Goal: Use online tool/utility: Utilize a website feature to perform a specific function

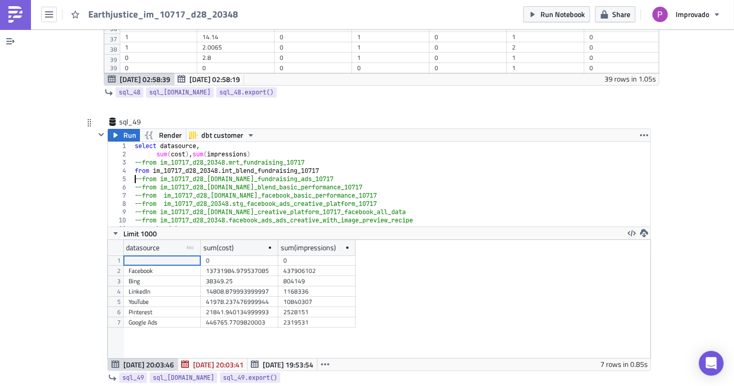
click at [133, 148] on div "select datasource , sum ( cost ) , sum ( impressions ) --from im_10717_d28_2034…" at bounding box center [388, 192] width 510 height 101
click at [133, 143] on div "select datasource , sum ( cost ) , sum ( impressions ) --from im_10717_d28_2034…" at bounding box center [388, 192] width 510 height 101
click at [123, 129] on span "Run" at bounding box center [129, 135] width 13 height 12
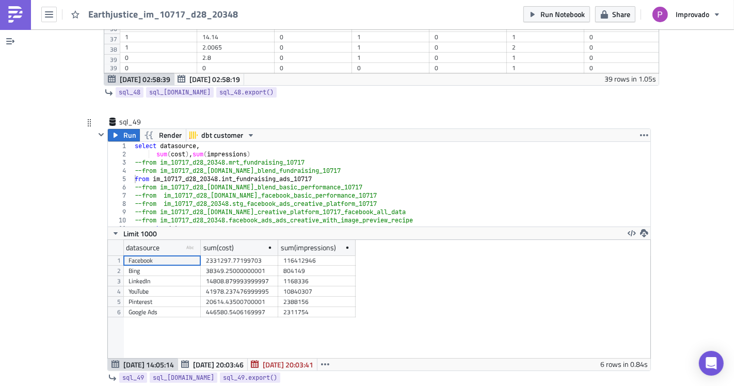
click at [383, 262] on div "datasource type-text Created with Sketch. sum(cost) sum(impressions) 1 2 3 4 5 …" at bounding box center [379, 299] width 543 height 118
click at [123, 129] on span "Run" at bounding box center [129, 135] width 13 height 12
click at [133, 150] on div "select datasource , sum ( cost ) , sum ( impressions ) --from im_10717_d28_2034…" at bounding box center [388, 192] width 510 height 101
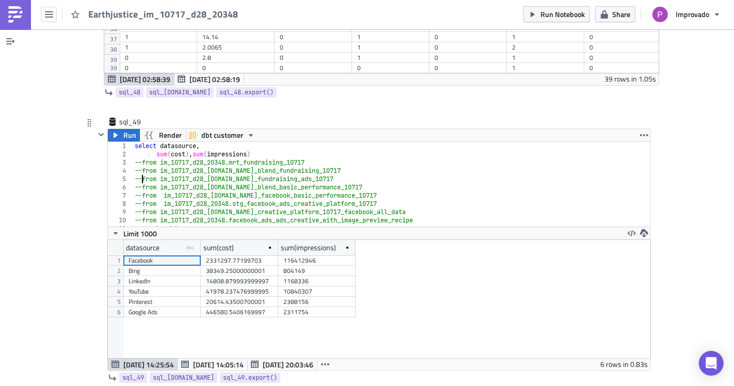
click at [138, 142] on div "select datasource , sum ( cost ) , sum ( impressions ) --from im_10717_d28_2034…" at bounding box center [388, 192] width 510 height 101
click at [116, 129] on button "Run" at bounding box center [124, 135] width 32 height 12
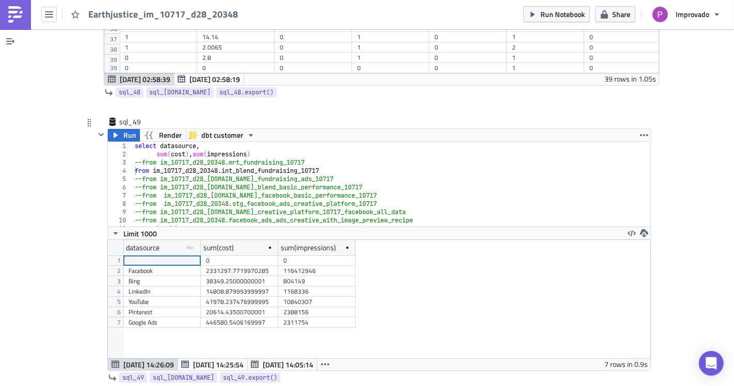
scroll to position [118, 543]
click at [135, 142] on div "select datasource , sum ( cost ) , sum ( impressions ) --from im_10717_d28_2034…" at bounding box center [388, 192] width 510 height 101
click at [133, 142] on div "select datasource , sum ( cost ) , sum ( impressions ) from im_10717_d28_20348 …" at bounding box center [388, 192] width 510 height 101
click at [123, 129] on span "Run" at bounding box center [129, 135] width 13 height 12
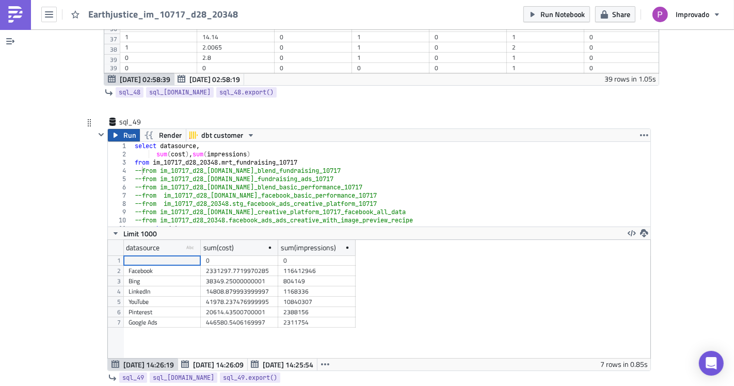
scroll to position [118, 543]
click at [240, 266] on div "2331297.7719970285" at bounding box center [239, 271] width 67 height 10
click at [284, 266] on div "116412946" at bounding box center [316, 271] width 67 height 10
click at [257, 266] on div "2331297.7719970285" at bounding box center [239, 271] width 67 height 10
click at [271, 266] on div "2331297.7719970285" at bounding box center [239, 271] width 77 height 10
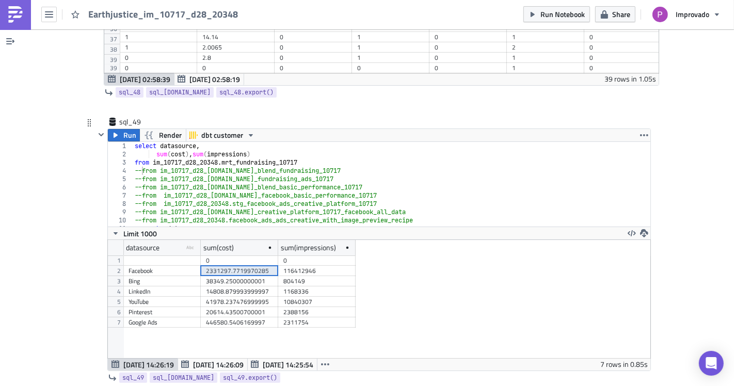
click at [283, 266] on div "116412946" at bounding box center [316, 271] width 67 height 10
click at [256, 266] on div "2331297.7719970285" at bounding box center [239, 271] width 67 height 10
click at [285, 266] on div "116412946" at bounding box center [316, 271] width 67 height 10
click at [261, 266] on div "2331297.7719970285" at bounding box center [239, 271] width 67 height 10
click at [293, 266] on div "116412946" at bounding box center [316, 271] width 67 height 10
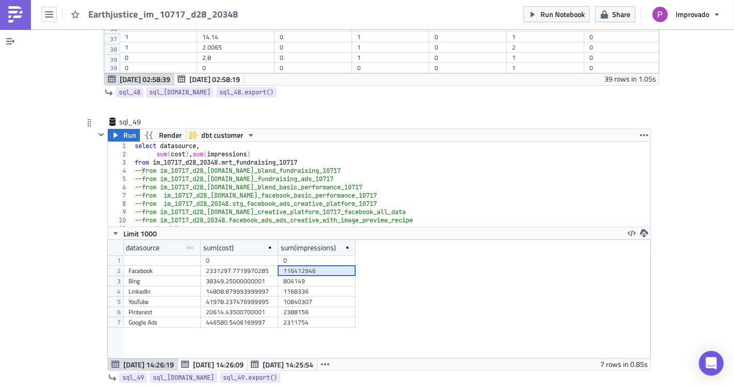
click at [253, 266] on div "2331297.7719970285" at bounding box center [239, 271] width 67 height 10
click at [283, 266] on div "116412946" at bounding box center [316, 271] width 67 height 10
click at [266, 266] on div "2331297.7719970285" at bounding box center [239, 271] width 67 height 10
click at [283, 266] on div "116412946" at bounding box center [316, 271] width 67 height 10
click at [265, 266] on div "2331297.7719970285" at bounding box center [239, 271] width 67 height 10
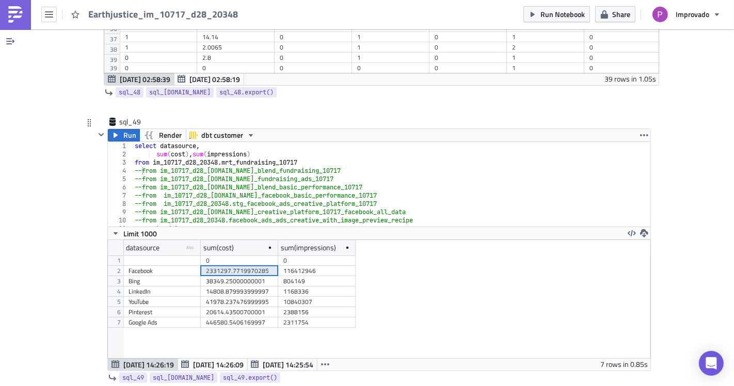
drag, startPoint x: 283, startPoint y: 241, endPoint x: 268, endPoint y: 241, distance: 14.5
click at [283, 266] on div "116412946" at bounding box center [316, 271] width 67 height 10
click at [264, 266] on div "2331297.7719970285" at bounding box center [239, 271] width 67 height 10
click at [283, 266] on div "116412946" at bounding box center [316, 271] width 67 height 10
click at [261, 266] on div "2331297.7719970285" at bounding box center [239, 271] width 67 height 10
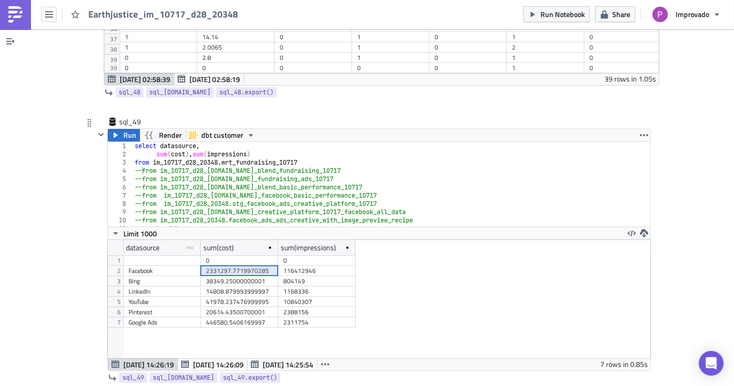
click at [288, 266] on div "116412946" at bounding box center [316, 271] width 67 height 10
click at [258, 266] on div "2331297.7719970285" at bounding box center [239, 271] width 67 height 10
click at [290, 266] on div "116412946" at bounding box center [316, 271] width 67 height 10
click at [265, 266] on div "2331297.7719970285" at bounding box center [239, 271] width 67 height 10
click at [293, 266] on div "116412946" at bounding box center [316, 271] width 67 height 10
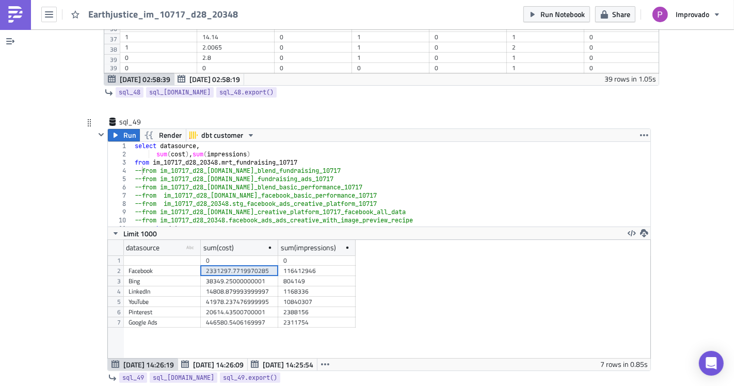
click at [272, 266] on div "2331297.7719970285" at bounding box center [239, 271] width 77 height 10
drag, startPoint x: 300, startPoint y: 243, endPoint x: 273, endPoint y: 244, distance: 27.9
click at [299, 266] on div "116412946" at bounding box center [316, 271] width 67 height 10
click at [250, 266] on div "2331297.7719970285" at bounding box center [239, 271] width 67 height 10
click at [284, 266] on div "116412946" at bounding box center [316, 271] width 67 height 10
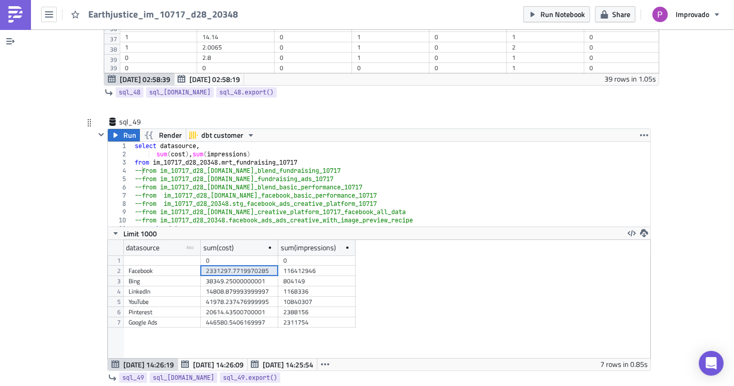
click at [251, 266] on div "2331297.7719970285" at bounding box center [239, 271] width 67 height 10
click at [270, 266] on div "2331297.7719970285" at bounding box center [239, 271] width 77 height 10
click at [278, 266] on div "116412946" at bounding box center [316, 271] width 77 height 10
click at [253, 266] on div "2331297.7719970285" at bounding box center [239, 271] width 67 height 10
click at [278, 266] on div "116412946" at bounding box center [316, 271] width 77 height 10
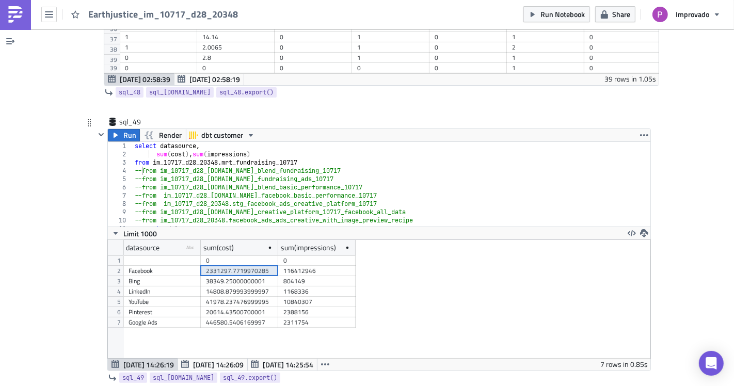
click at [239, 266] on div "2331297.7719970285" at bounding box center [239, 271] width 67 height 10
click at [283, 266] on div "116412946" at bounding box center [316, 271] width 67 height 10
click at [257, 266] on div "2331297.7719970285" at bounding box center [239, 271] width 67 height 10
click at [284, 287] on div "1168336" at bounding box center [316, 292] width 67 height 10
click at [264, 171] on div "select datasource , sum ( cost ) , sum ( impressions ) from im_10717_d28_20348 …" at bounding box center [388, 192] width 510 height 101
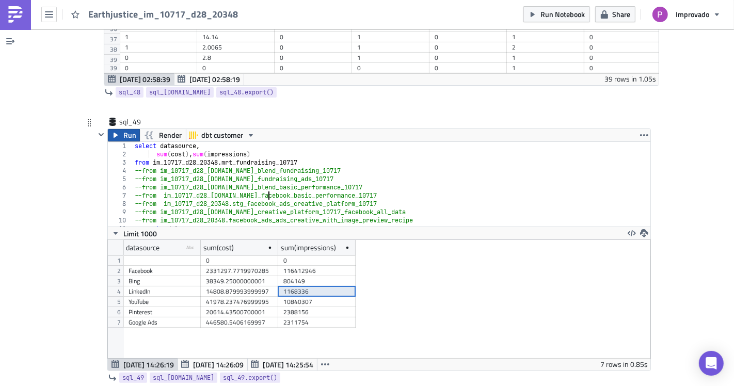
click at [125, 129] on span "Run" at bounding box center [129, 135] width 13 height 12
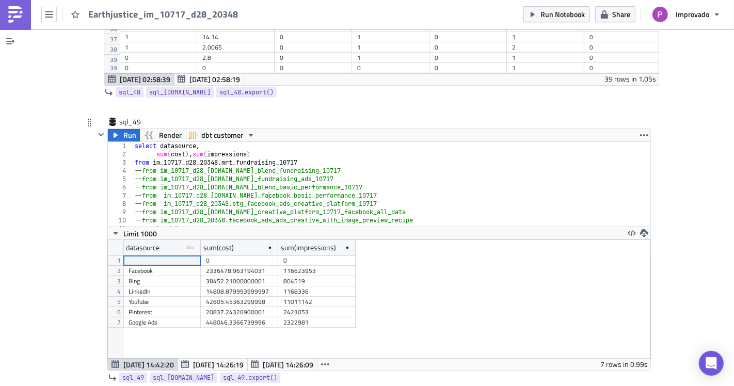
click at [287, 173] on div "select datasource , sum ( cost ) , sum ( impressions ) from im_10717_d28_20348 …" at bounding box center [388, 192] width 510 height 101
click at [295, 142] on div "select datasource , sum ( cost ) , sum ( impressions ) from im_10717_d28_20348 …" at bounding box center [388, 192] width 510 height 101
type textarea "7"
type textarea "[PERSON_NAME]"
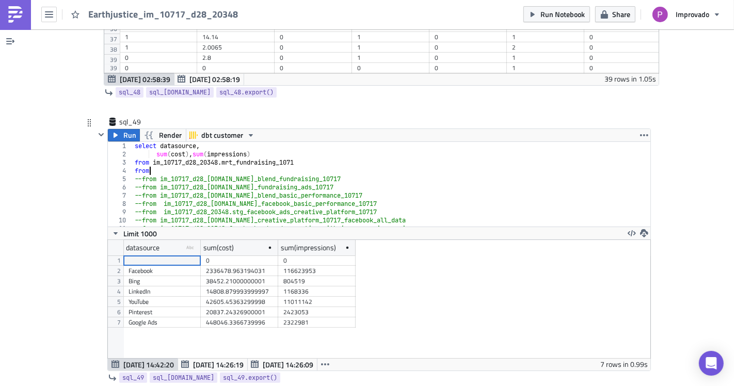
scroll to position [0, 1]
paste textarea "int_blend_advocacy_10717"
drag, startPoint x: 146, startPoint y: 135, endPoint x: 164, endPoint y: 133, distance: 17.6
click at [164, 142] on div "select datasource , sum ( cost ) , sum ( impressions ) from im_10717_d28_20348 …" at bounding box center [388, 192] width 510 height 101
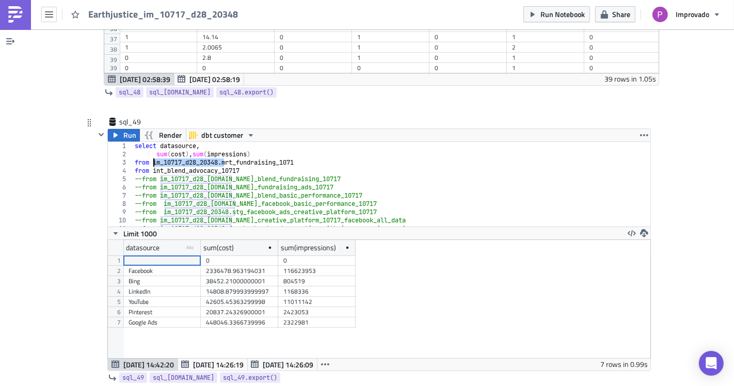
drag, startPoint x: 218, startPoint y: 133, endPoint x: 150, endPoint y: 133, distance: 68.7
click at [150, 142] on div "select datasource , sum ( cost ) , sum ( impressions ) from im_10717_d28_20348 …" at bounding box center [388, 192] width 510 height 101
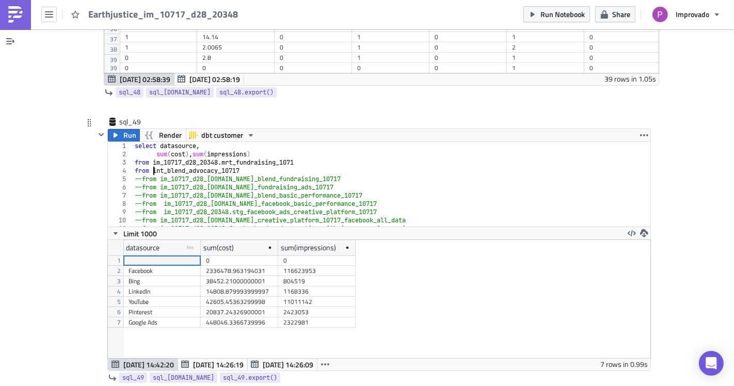
click at [148, 142] on div "select datasource , sum ( cost ) , sum ( impressions ) from im_10717_d28_20348 …" at bounding box center [388, 192] width 510 height 101
paste textarea "m_10717_d28_20348.i"
click at [128, 158] on div "3" at bounding box center [120, 162] width 25 height 8
click at [133, 142] on div "select datasource , sum ( cost ) , sum ( impressions ) from im_10717_d28_20348 …" at bounding box center [388, 192] width 510 height 101
type textarea "--from im_10717_d28_20348.mrt_fundraising_1071"
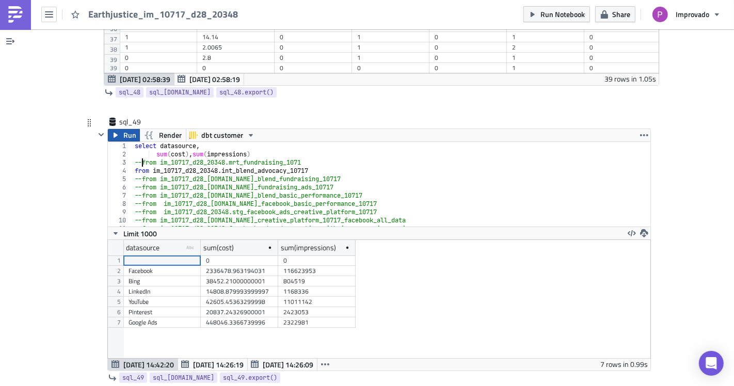
click at [125, 129] on span "Run" at bounding box center [129, 135] width 13 height 12
click at [308, 266] on div "116412946" at bounding box center [316, 271] width 67 height 10
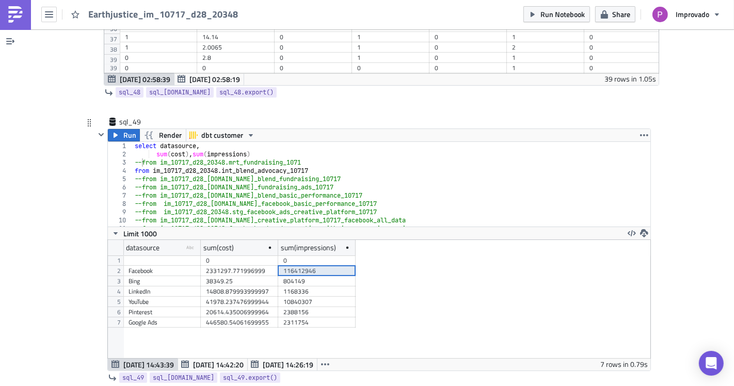
click at [242, 266] on div "2331297.771996999" at bounding box center [239, 271] width 67 height 10
click at [289, 266] on div "116412946" at bounding box center [316, 271] width 67 height 10
click at [286, 276] on div "804149" at bounding box center [316, 281] width 67 height 10
click at [227, 276] on div "38349.25" at bounding box center [239, 281] width 67 height 10
click at [221, 297] on div "41978.237476999944" at bounding box center [239, 302] width 67 height 10
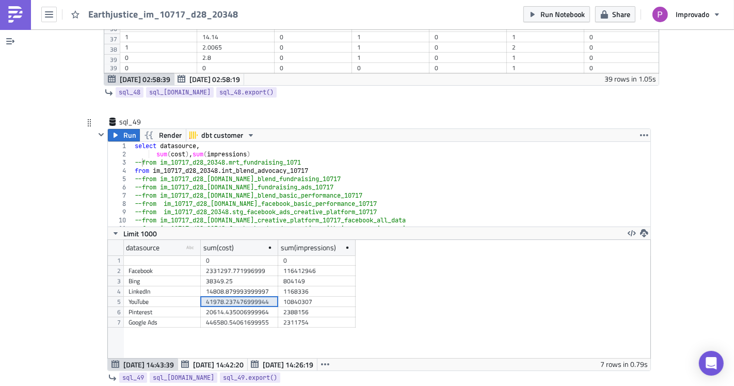
click at [239, 317] on div "446580.54061699955" at bounding box center [239, 322] width 67 height 10
click at [273, 317] on div "446580.54061699955" at bounding box center [239, 322] width 77 height 10
click at [283, 297] on div "10840307" at bounding box center [316, 302] width 67 height 10
drag, startPoint x: 280, startPoint y: 259, endPoint x: 258, endPoint y: 251, distance: 23.0
click at [283, 287] on div "1168336" at bounding box center [316, 292] width 67 height 10
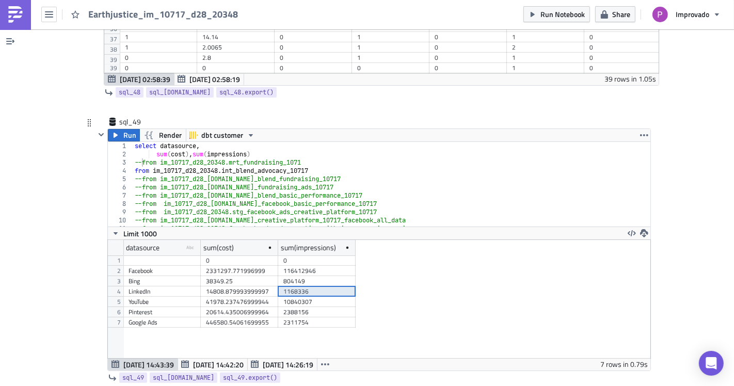
click at [245, 276] on div "38349.25" at bounding box center [239, 281] width 67 height 10
click at [283, 266] on div "116412946" at bounding box center [316, 271] width 67 height 10
click at [294, 287] on div "1168336" at bounding box center [316, 292] width 67 height 10
click at [206, 287] on div "14808.879993999997" at bounding box center [239, 292] width 67 height 10
click at [208, 317] on div "446580.54061699955" at bounding box center [239, 322] width 67 height 10
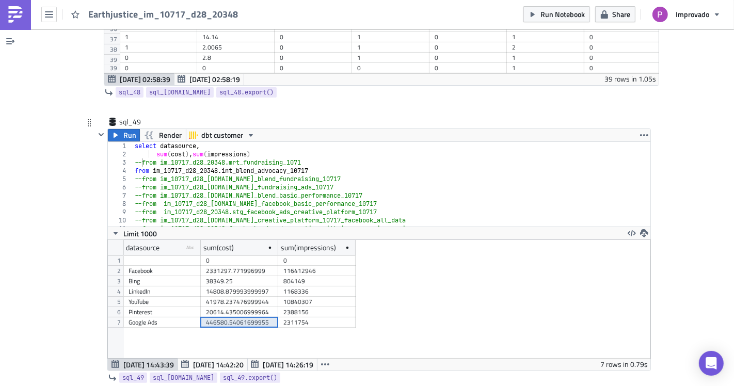
click at [255, 317] on div "446580.54061699955" at bounding box center [239, 322] width 67 height 10
click at [291, 307] on div "2388156" at bounding box center [316, 312] width 67 height 10
click at [273, 287] on div "14808.879993999997" at bounding box center [239, 292] width 77 height 10
